Goal: Task Accomplishment & Management: Manage account settings

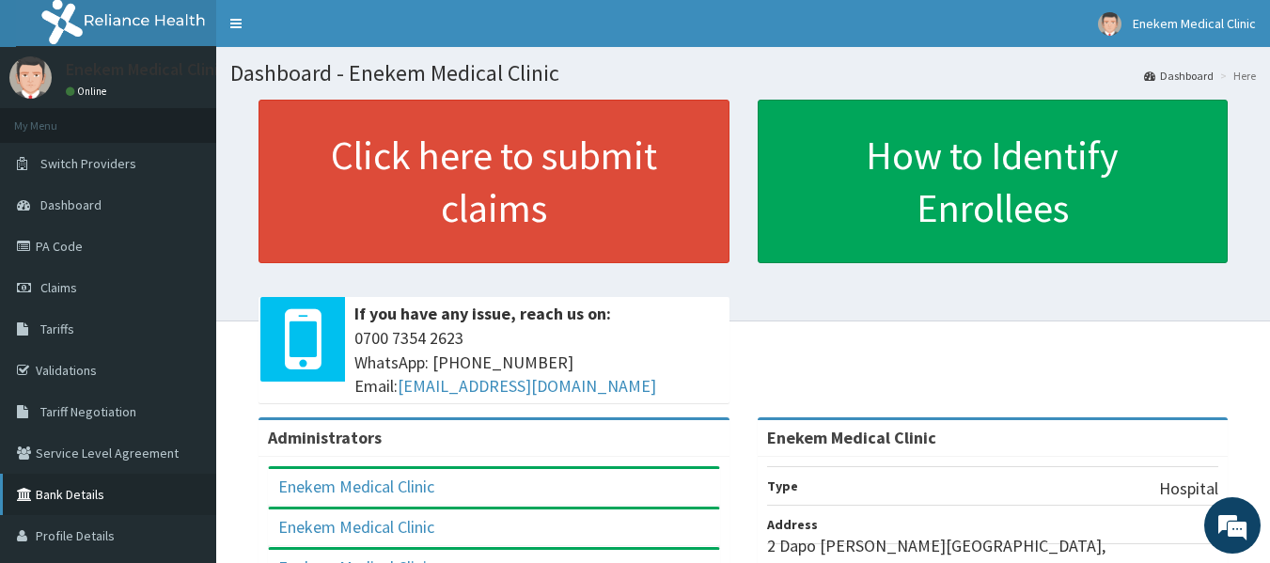
click at [83, 506] on link "Bank Details" at bounding box center [108, 494] width 216 height 41
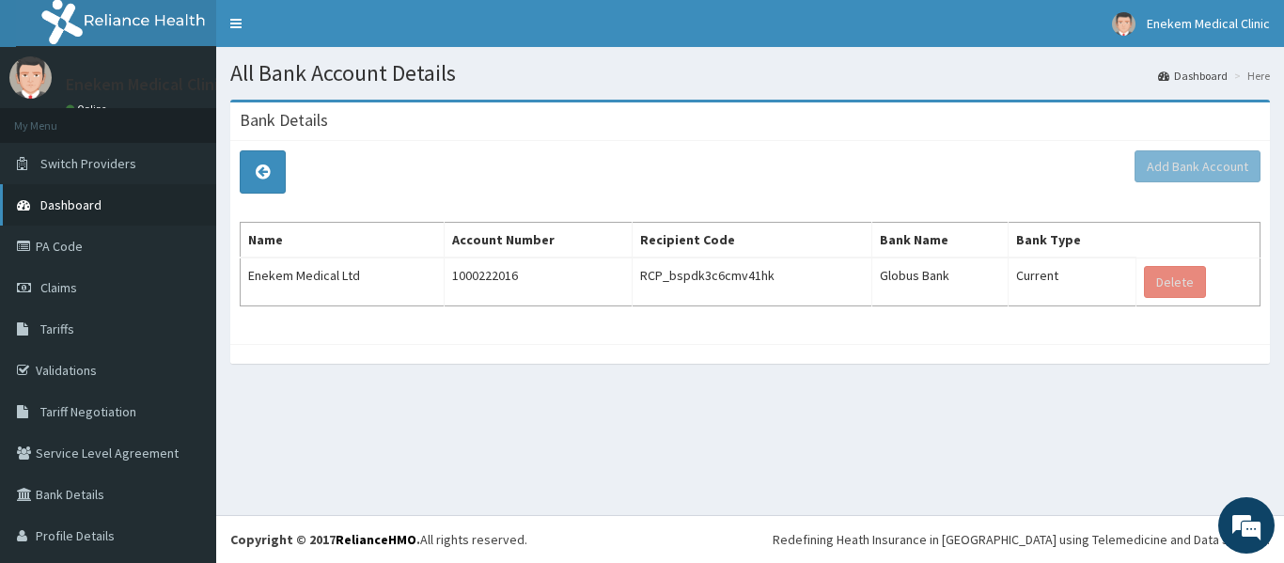
click at [55, 214] on link "Dashboard" at bounding box center [108, 204] width 216 height 41
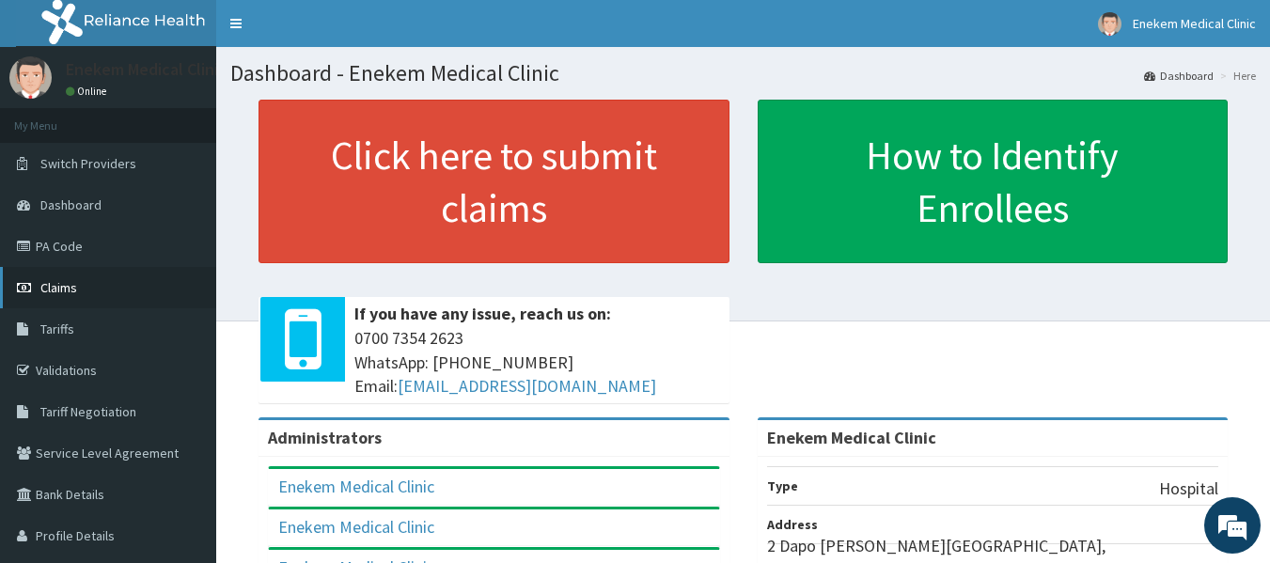
click at [64, 290] on span "Claims" at bounding box center [58, 287] width 37 height 17
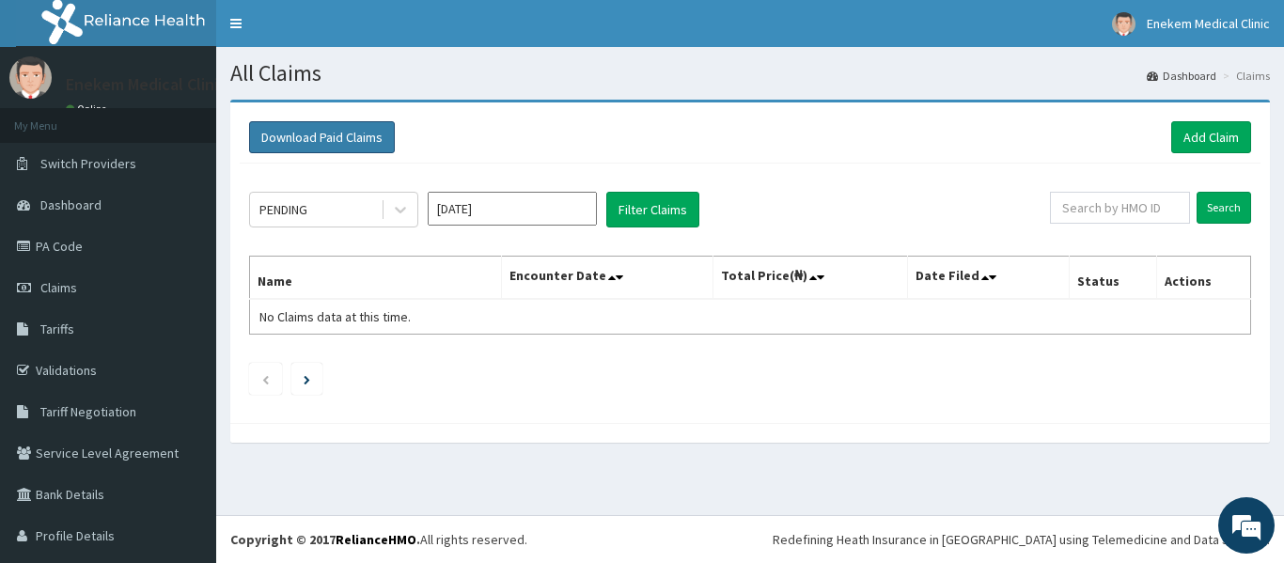
click at [348, 135] on button "Download Paid Claims" at bounding box center [322, 137] width 146 height 32
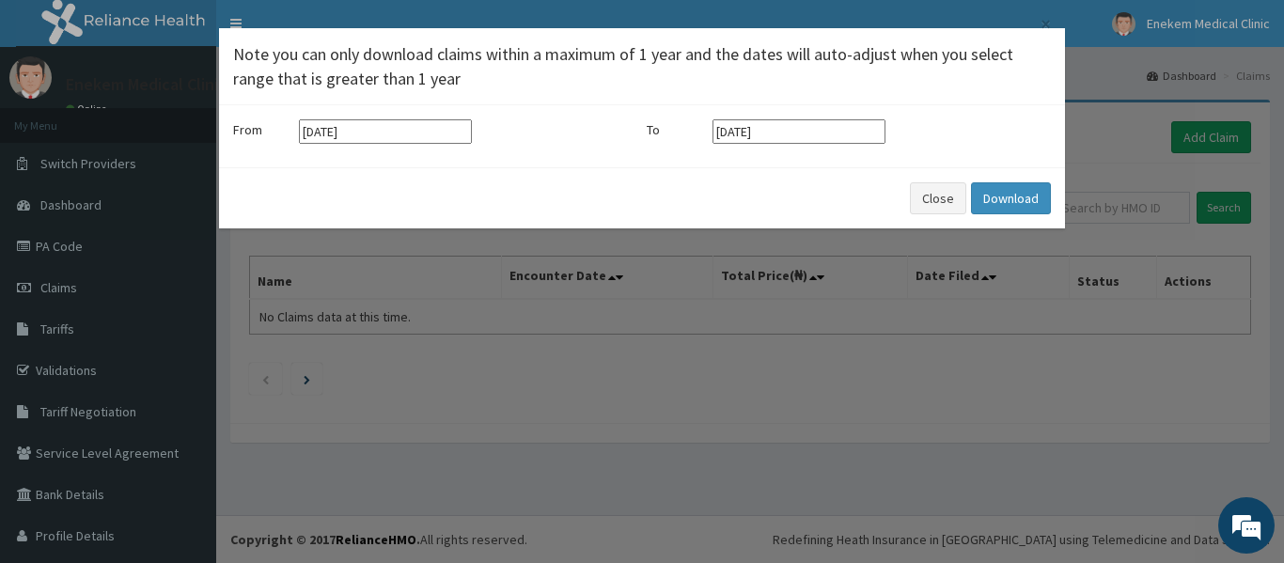
click at [622, 446] on div "× Note you can only download claims within a maximum of 1 year and the dates wi…" at bounding box center [642, 281] width 1284 height 563
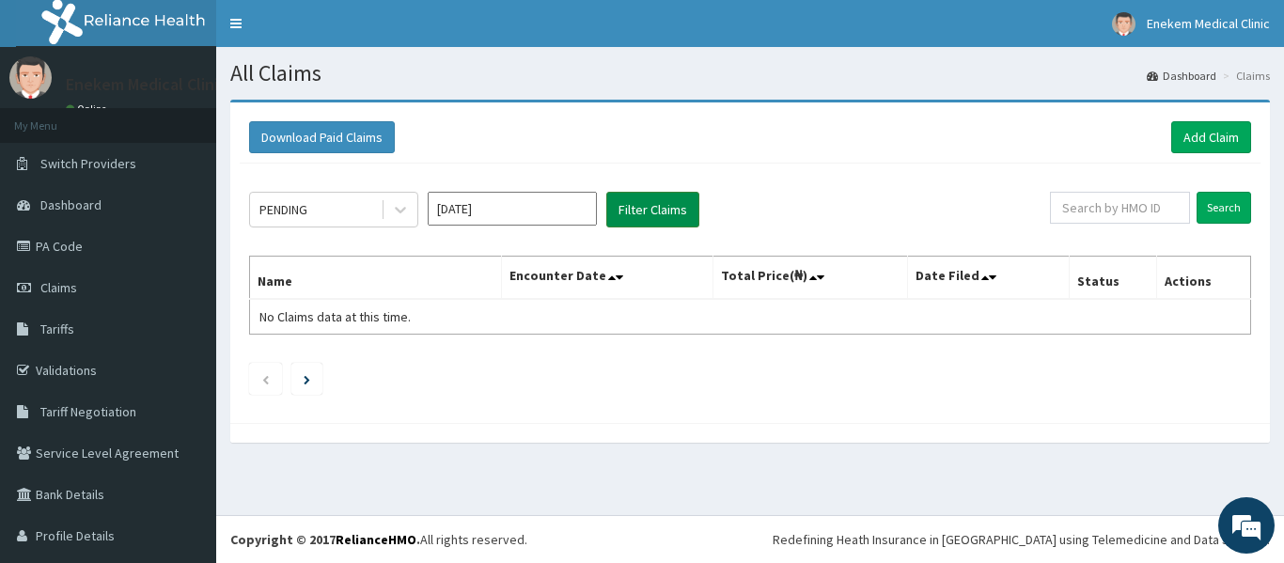
click at [635, 202] on button "Filter Claims" at bounding box center [653, 210] width 93 height 36
click at [656, 205] on button "Filter Claims" at bounding box center [653, 210] width 93 height 36
click at [49, 364] on link "Validations" at bounding box center [108, 370] width 216 height 41
